Goal: Task Accomplishment & Management: Use online tool/utility

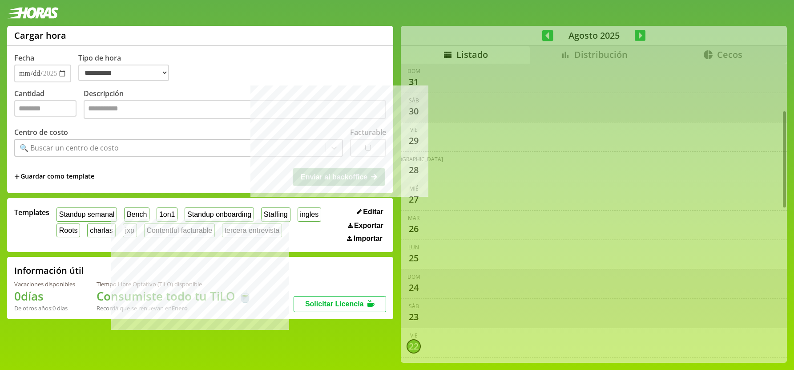
select select "**********"
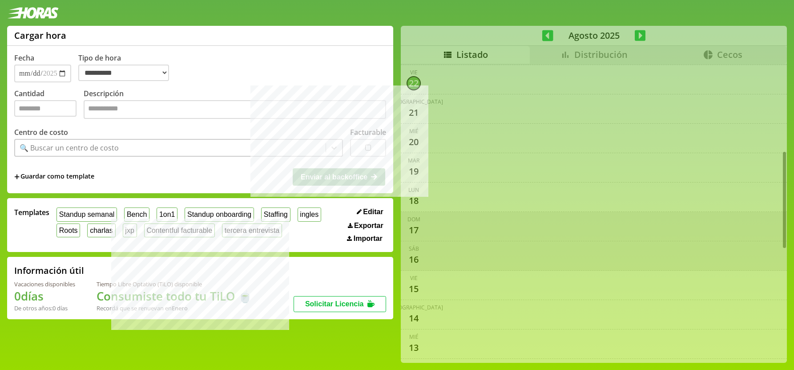
scroll to position [266, 0]
click at [116, 152] on div "🔍 Buscar un centro de costo" at bounding box center [170, 147] width 310 height 15
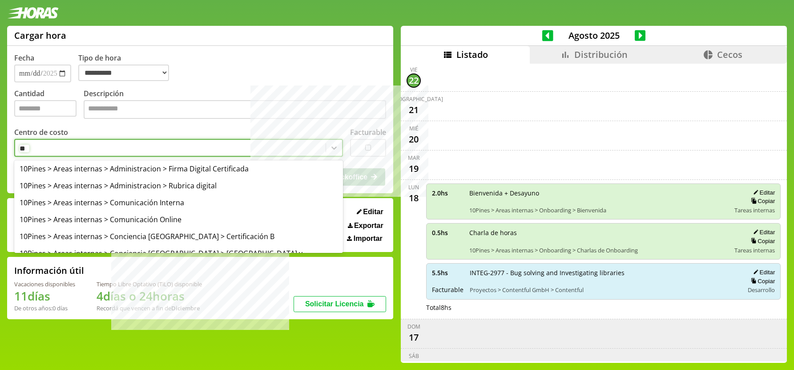
type input "*"
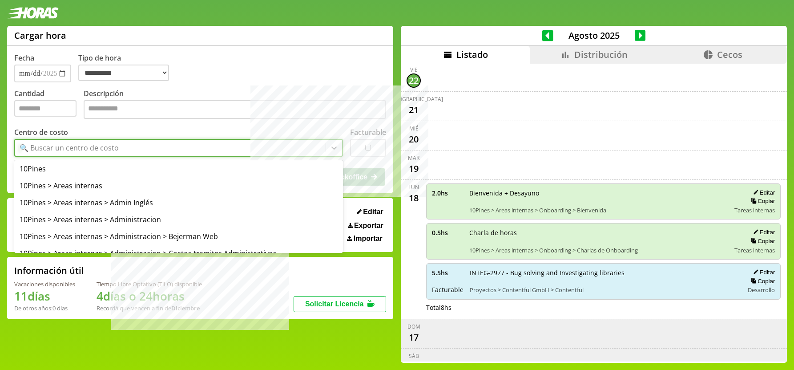
type input "*"
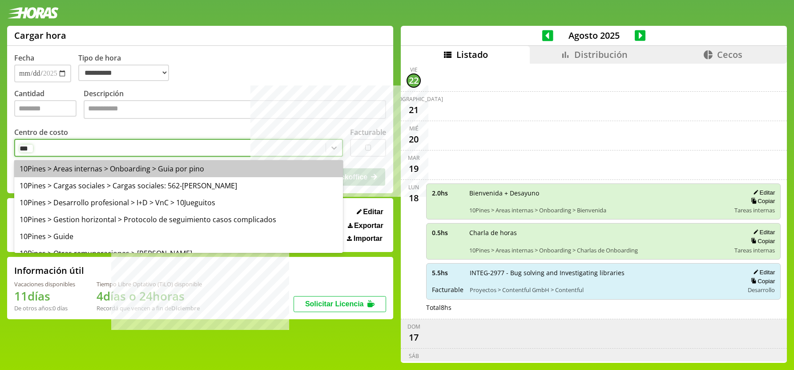
type input "****"
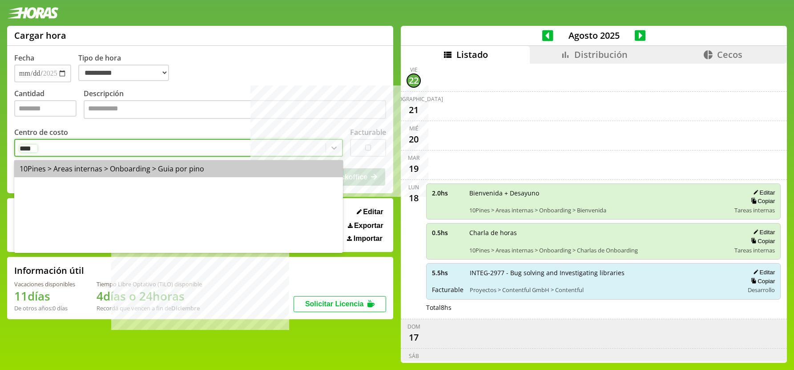
click at [161, 172] on div "10Pines > Areas internas > Onboarding > Guia por pino" at bounding box center [178, 168] width 329 height 17
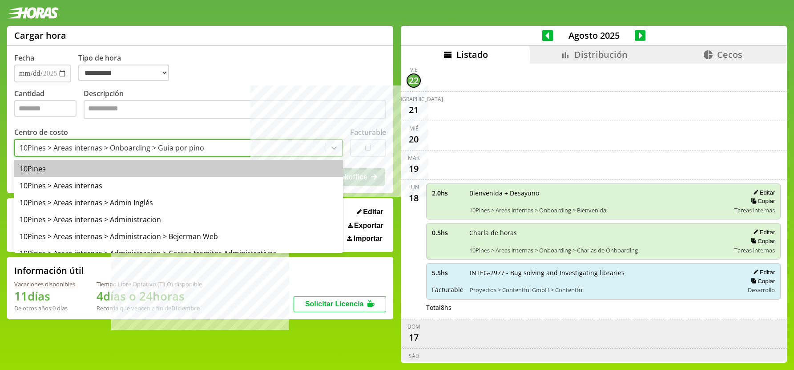
click at [250, 149] on div "10Pines > Areas internas > Onboarding > Guia por pino" at bounding box center [170, 147] width 310 height 15
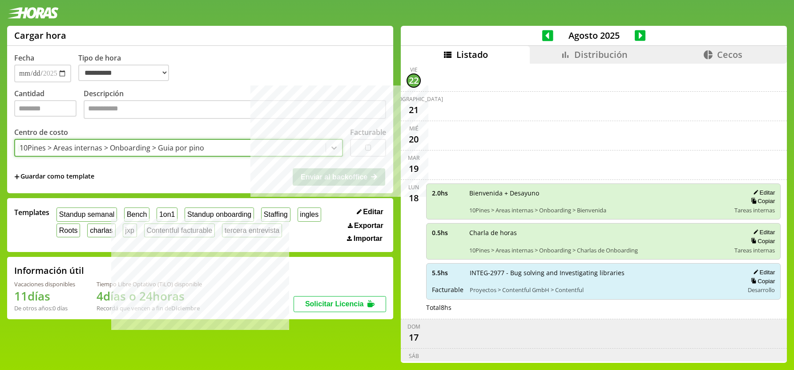
copy div
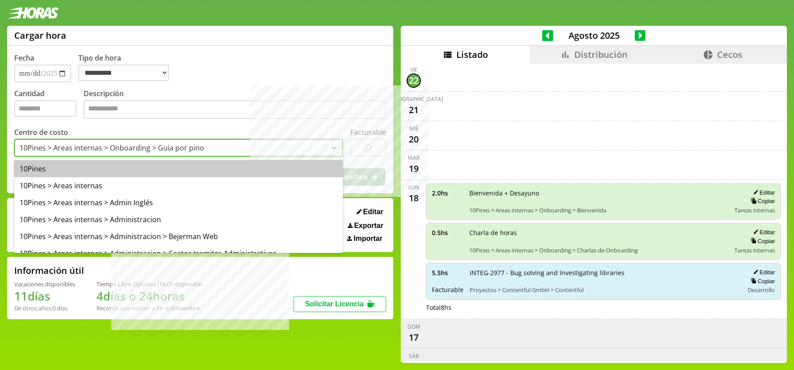
drag, startPoint x: 207, startPoint y: 149, endPoint x: 42, endPoint y: 150, distance: 165.0
click at [35, 149] on div "10Pines > Areas internas > Onboarding > Guia por pino" at bounding box center [170, 147] width 310 height 15
click at [43, 150] on div "10Pines > Areas internas > Onboarding > Guia por pino" at bounding box center [112, 148] width 185 height 10
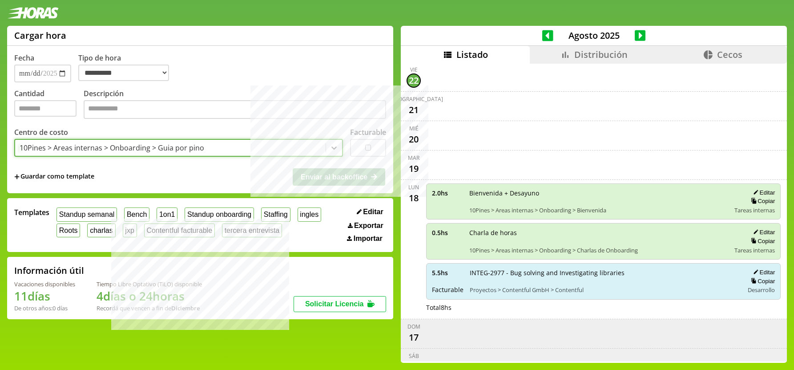
click at [42, 150] on div "10Pines > Areas internas > Onboarding > Guia por pino" at bounding box center [112, 148] width 185 height 10
click at [36, 148] on div "10Pines > Areas internas > Onboarding > Guia por pino" at bounding box center [112, 148] width 185 height 10
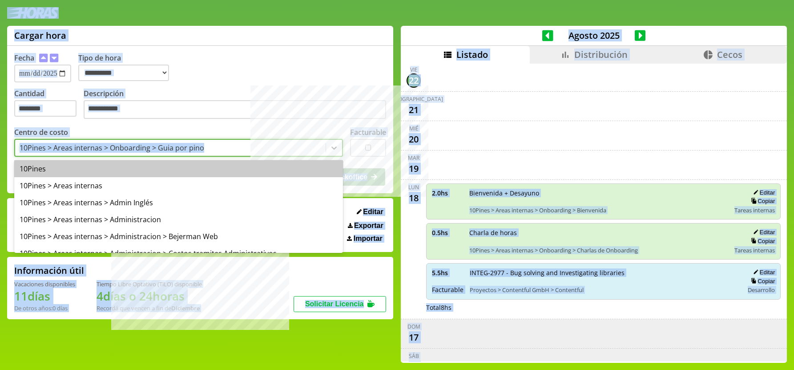
copy main "**********"
click at [215, 153] on div "10Pines > Areas internas > Onboarding > Guia por pino" at bounding box center [170, 147] width 310 height 15
click at [205, 150] on div "10Pines > Areas internas > Onboarding > Guia por pino" at bounding box center [170, 147] width 310 height 15
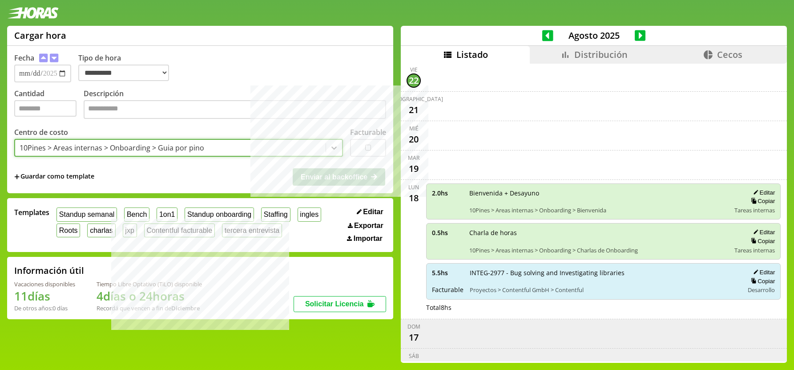
click at [205, 131] on div "Centro de costo option 10Pines > Areas internas > Onboarding > Guia por pino, s…" at bounding box center [178, 141] width 329 height 29
